Goal: Task Accomplishment & Management: Use online tool/utility

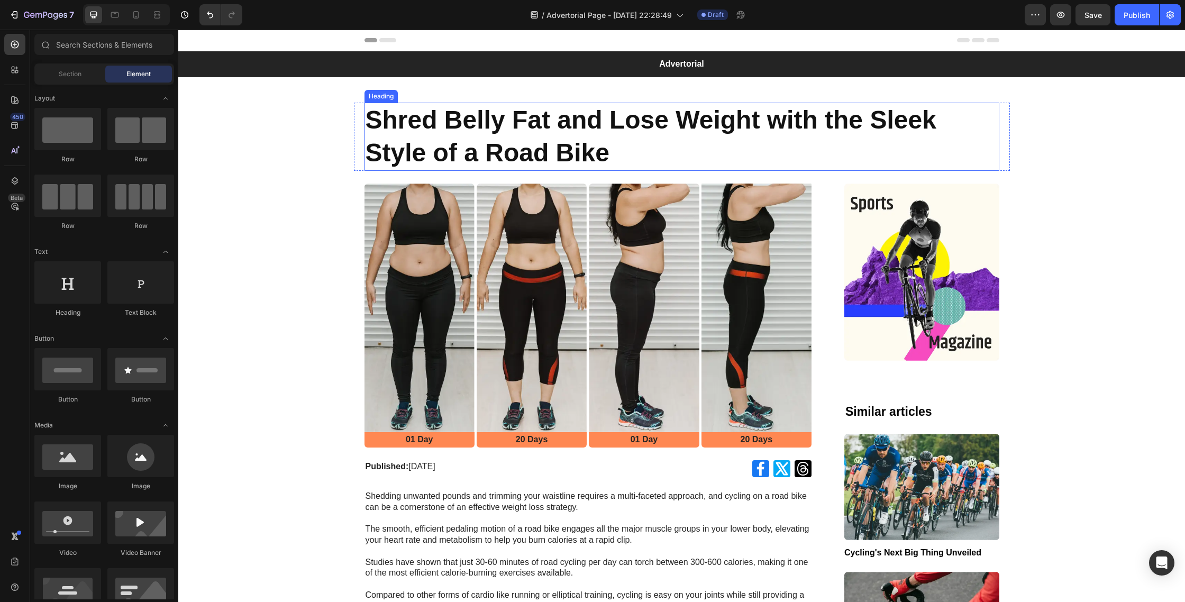
click at [627, 121] on h1 "Shred Belly Fat and Lose Weight with the Sleek Style of a Road Bike" at bounding box center [681, 137] width 635 height 68
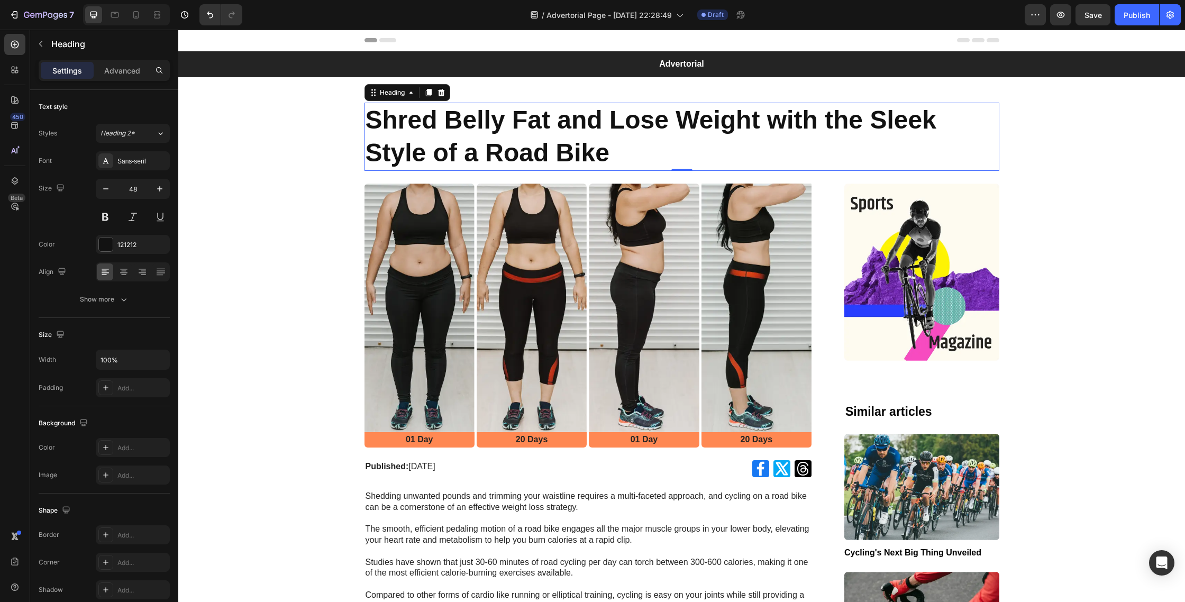
click at [618, 161] on h1 "Shred Belly Fat and Lose Weight with the Sleek Style of a Road Bike" at bounding box center [681, 137] width 635 height 68
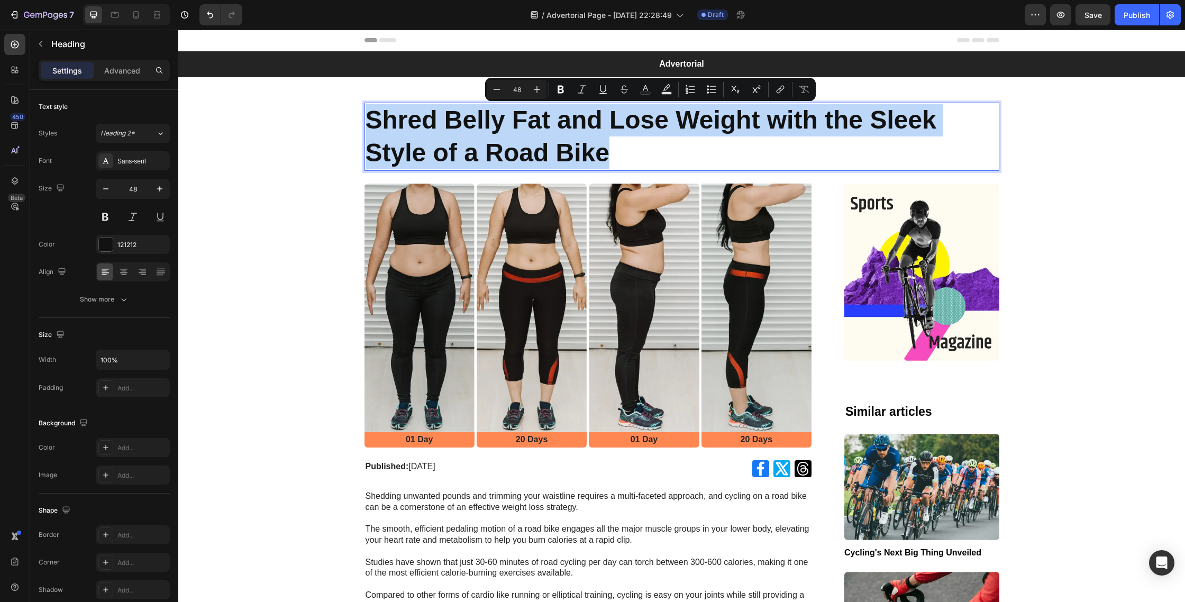
drag, startPoint x: 634, startPoint y: 156, endPoint x: 373, endPoint y: 123, distance: 263.5
click at [373, 123] on p "Shred Belly Fat and Lose Weight with the Sleek Style of a Road Bike" at bounding box center [682, 137] width 633 height 66
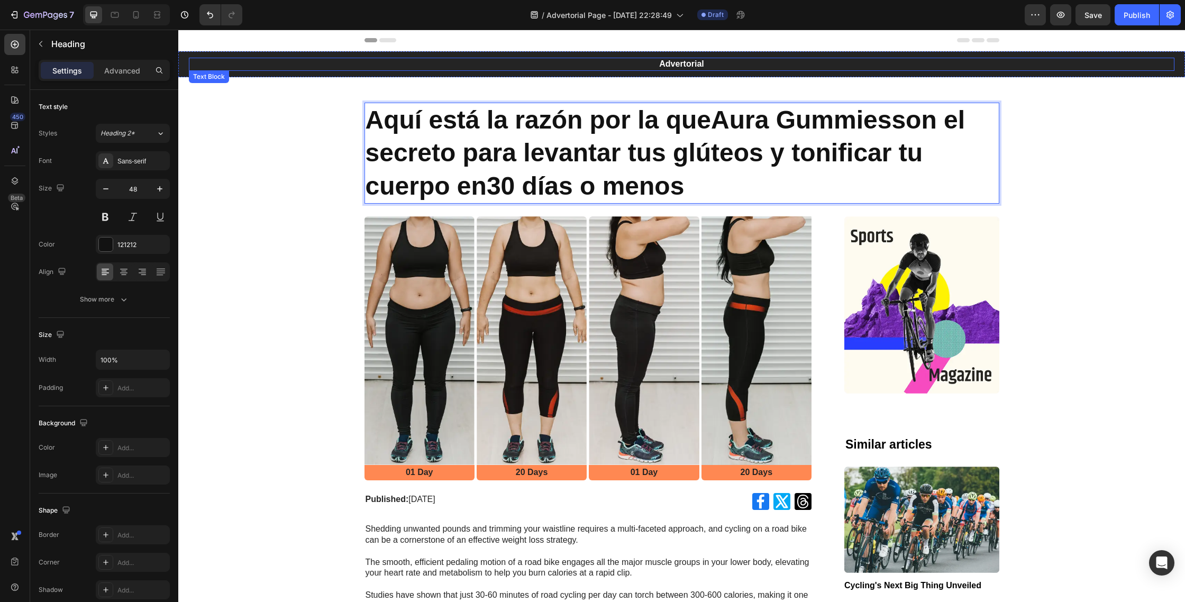
click at [692, 67] on p "Advertorial" at bounding box center [681, 64] width 983 height 11
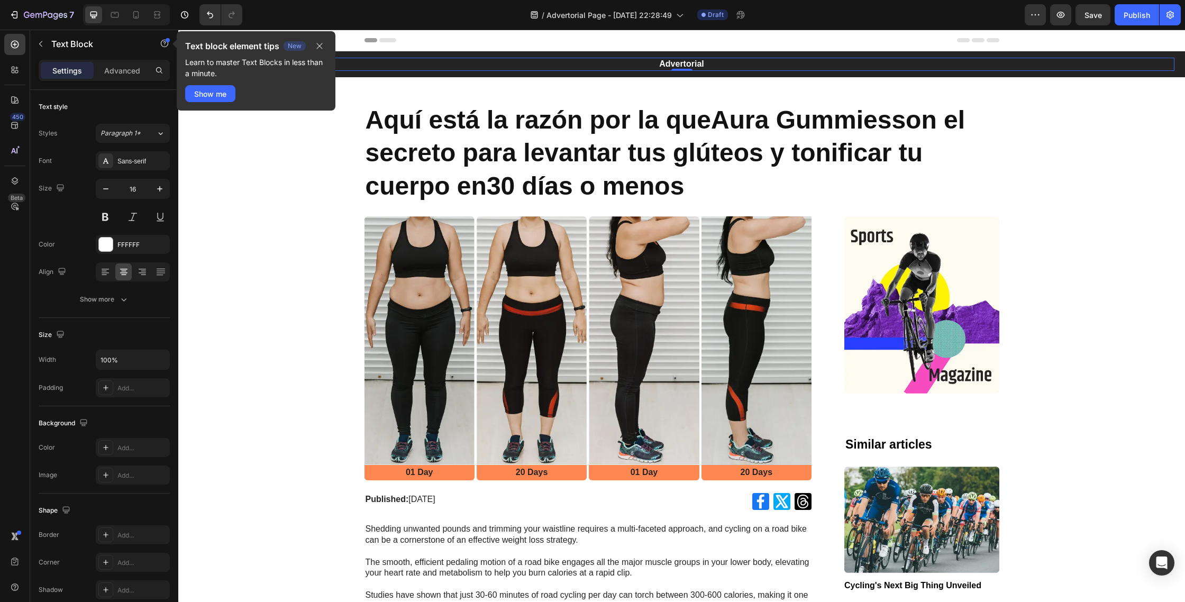
click at [749, 61] on p "Advertorial" at bounding box center [681, 64] width 983 height 11
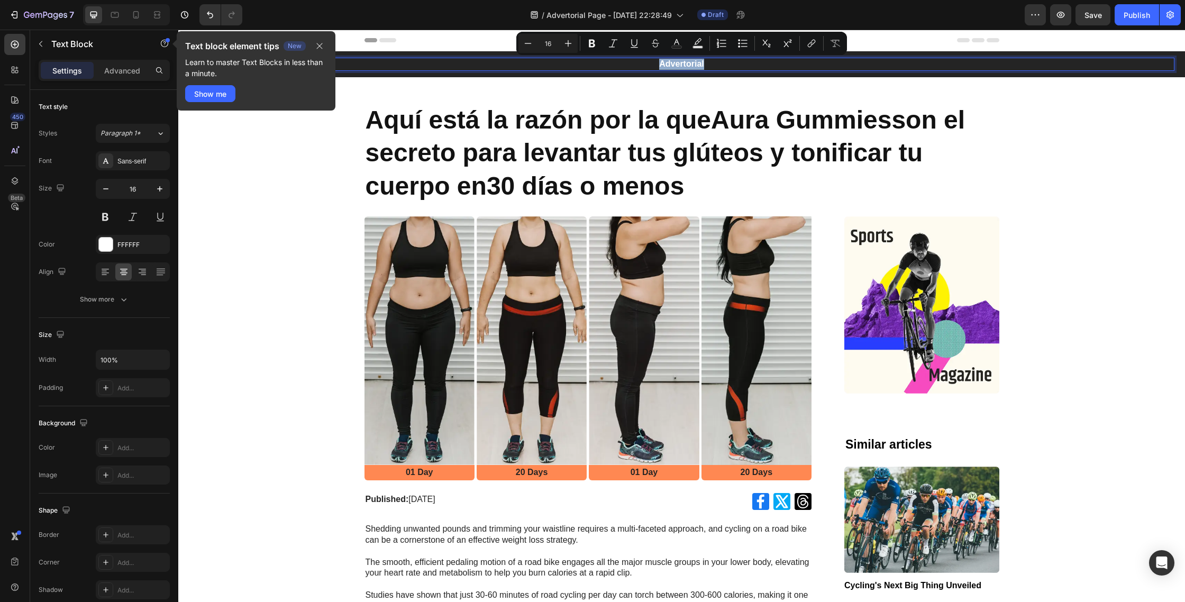
drag, startPoint x: 709, startPoint y: 64, endPoint x: 654, endPoint y: 65, distance: 55.6
click at [654, 65] on p "Advertorial" at bounding box center [681, 64] width 983 height 11
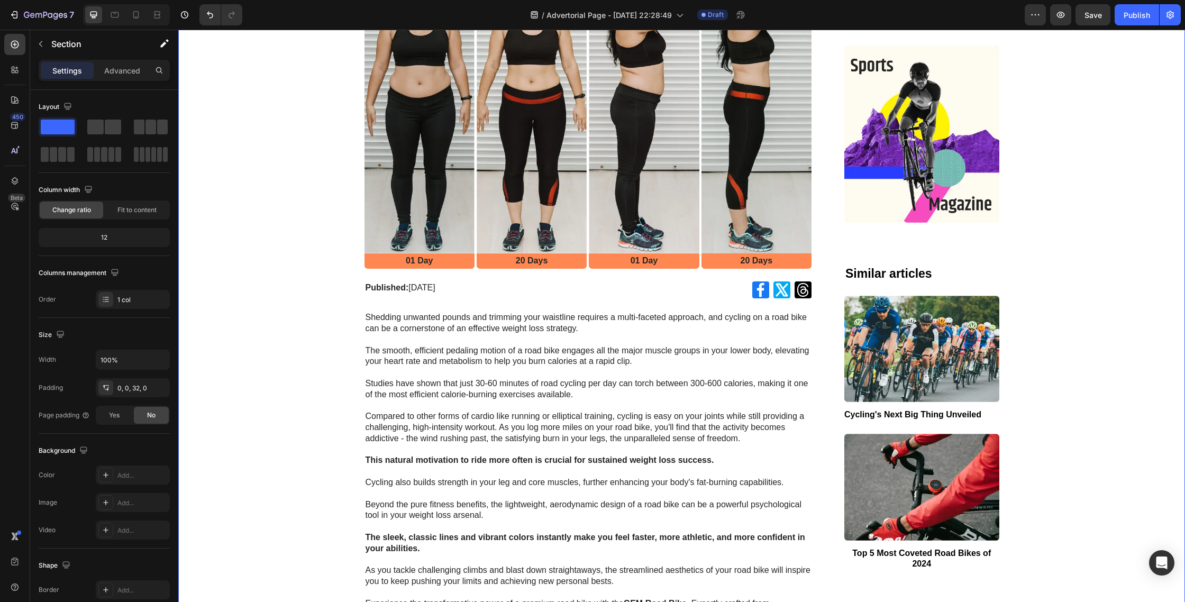
scroll to position [344, 0]
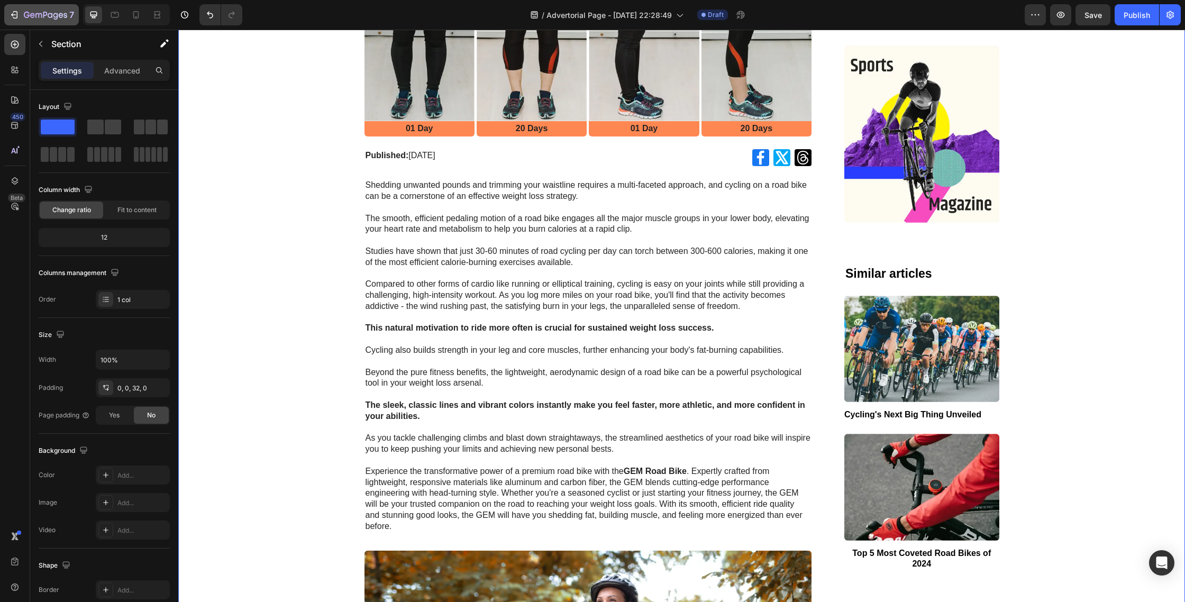
click at [17, 16] on icon "button" at bounding box center [14, 15] width 11 height 11
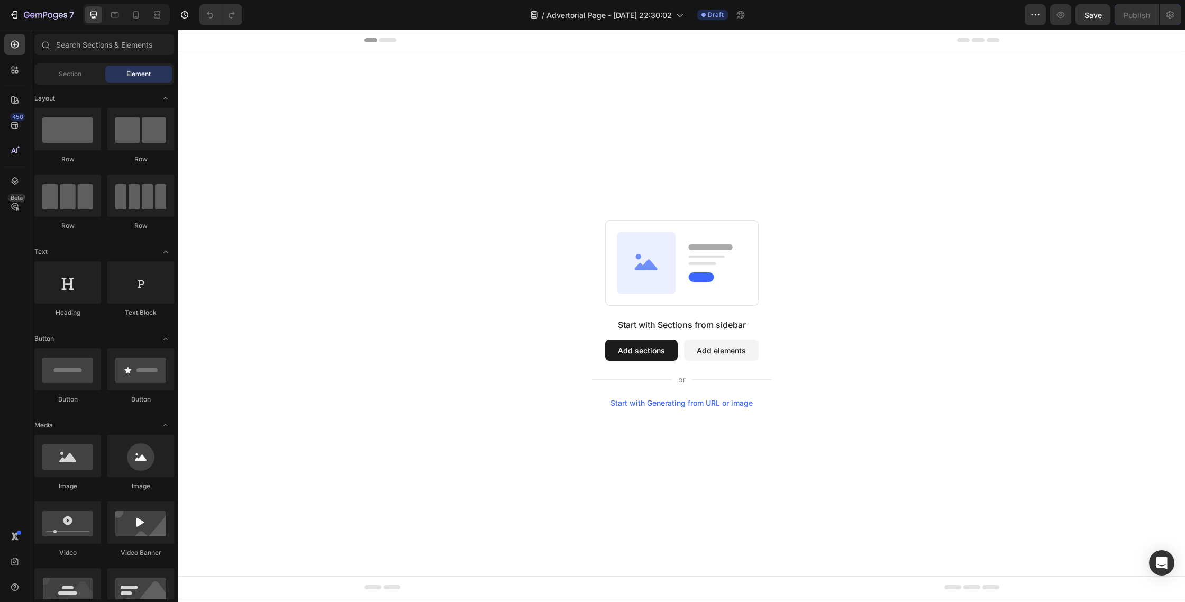
click at [634, 350] on button "Add sections" at bounding box center [641, 350] width 72 height 21
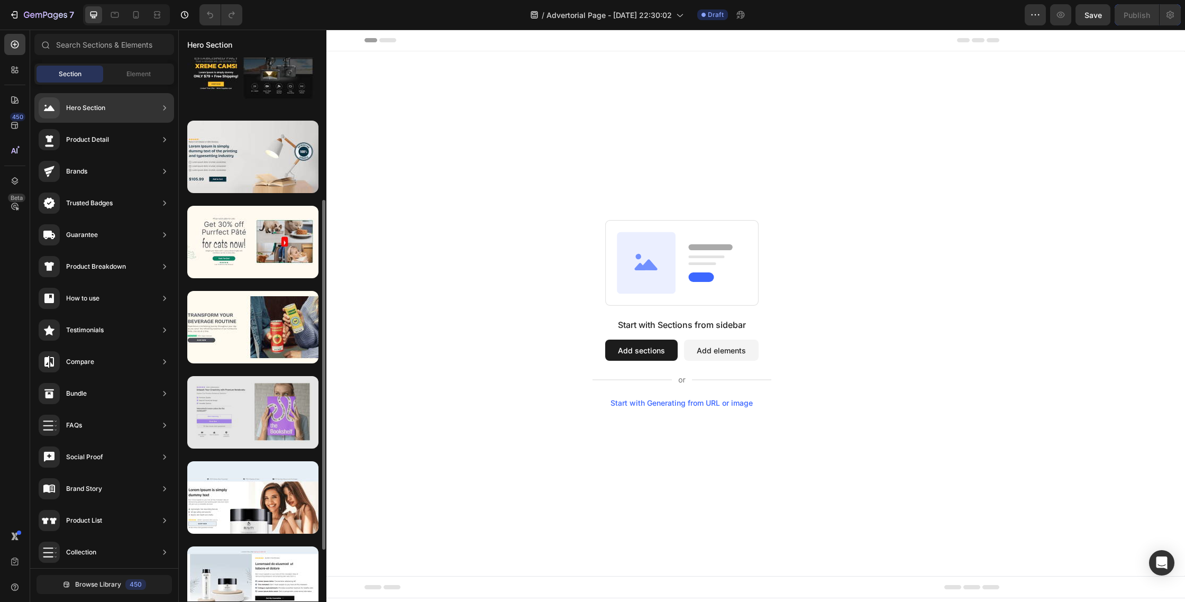
scroll to position [237, 0]
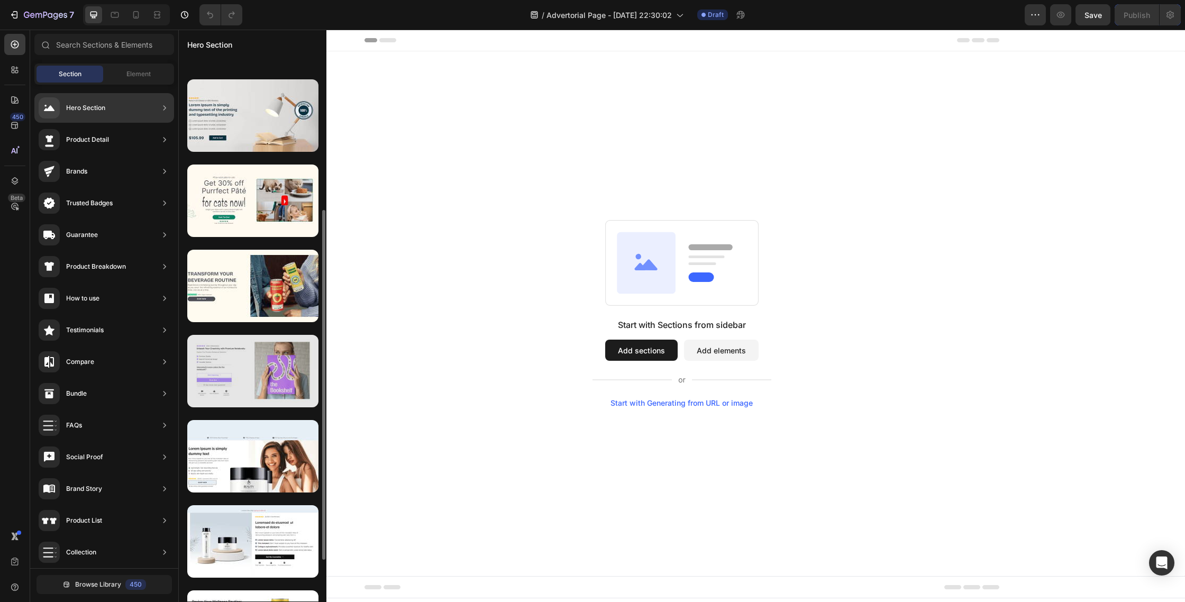
click at [262, 384] on div at bounding box center [252, 371] width 131 height 72
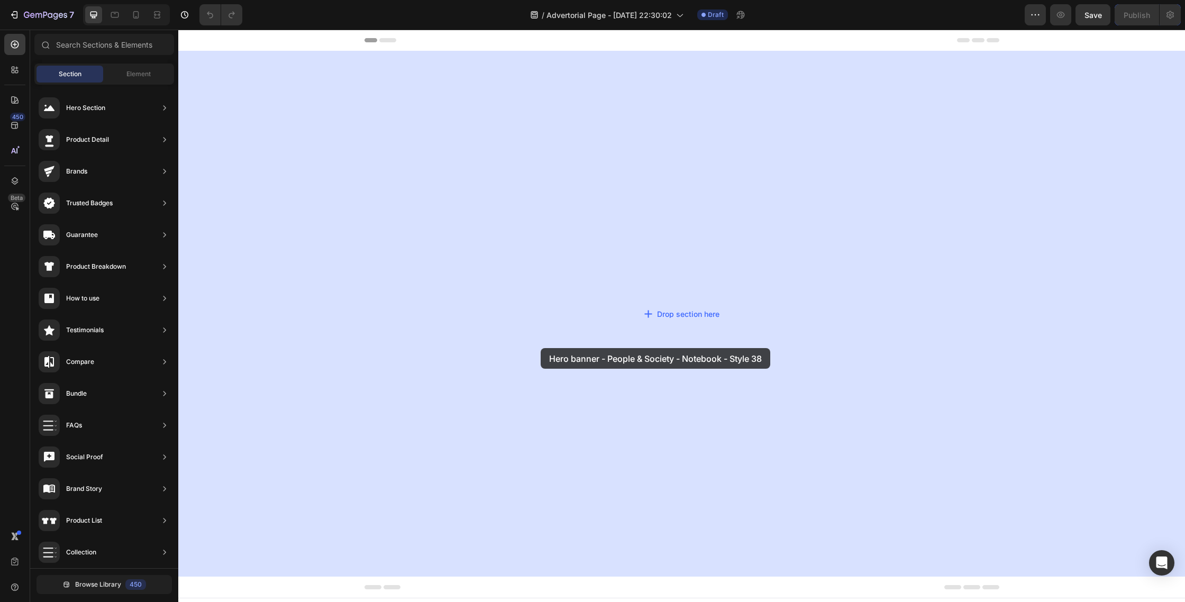
drag, startPoint x: 409, startPoint y: 418, endPoint x: 541, endPoint y: 348, distance: 148.6
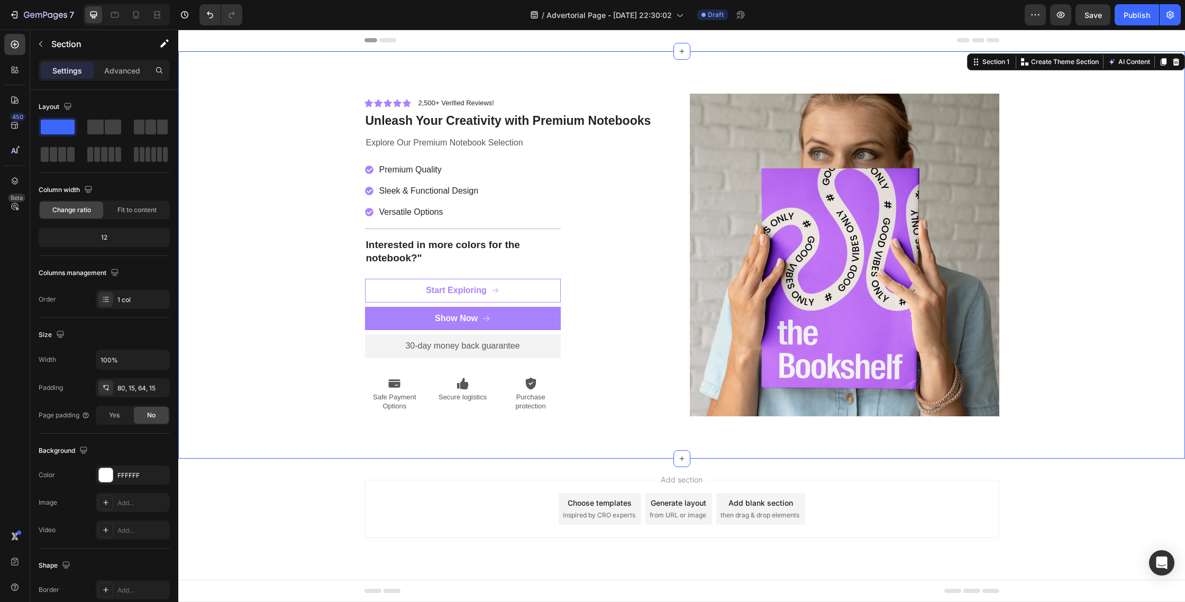
click at [861, 227] on img at bounding box center [844, 255] width 309 height 323
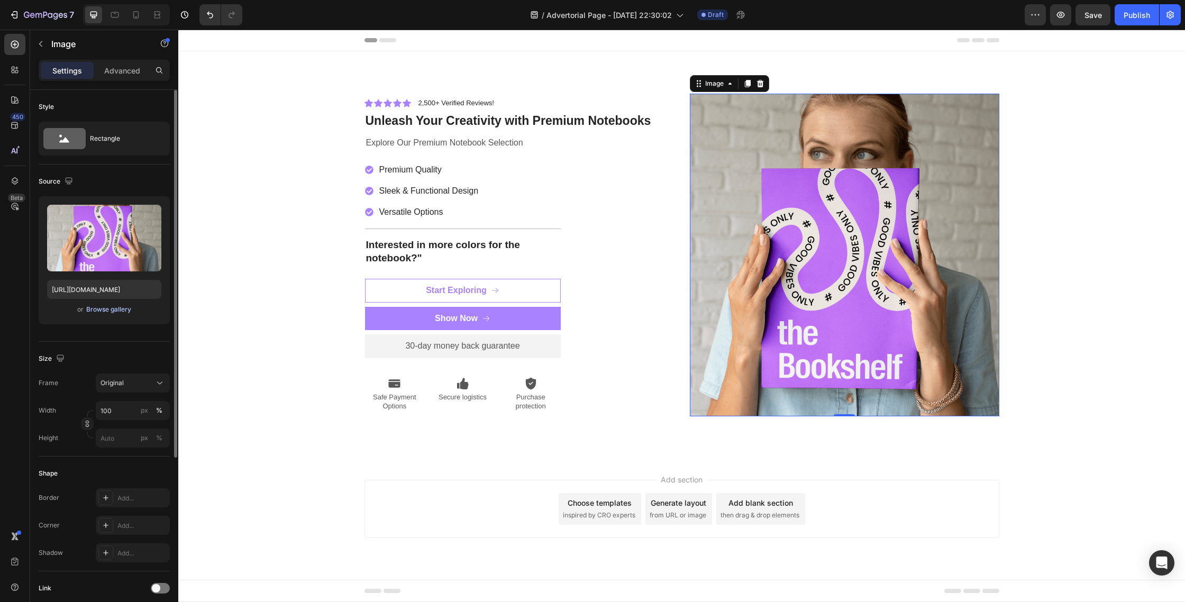
click at [101, 311] on div "Browse gallery" at bounding box center [108, 310] width 45 height 10
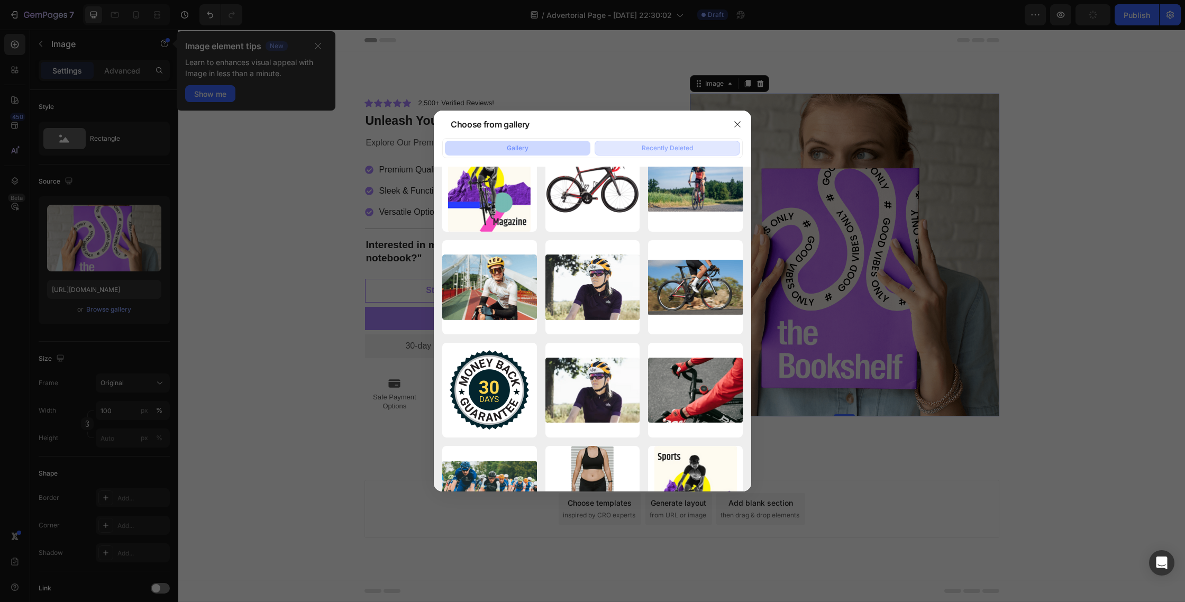
scroll to position [0, 0]
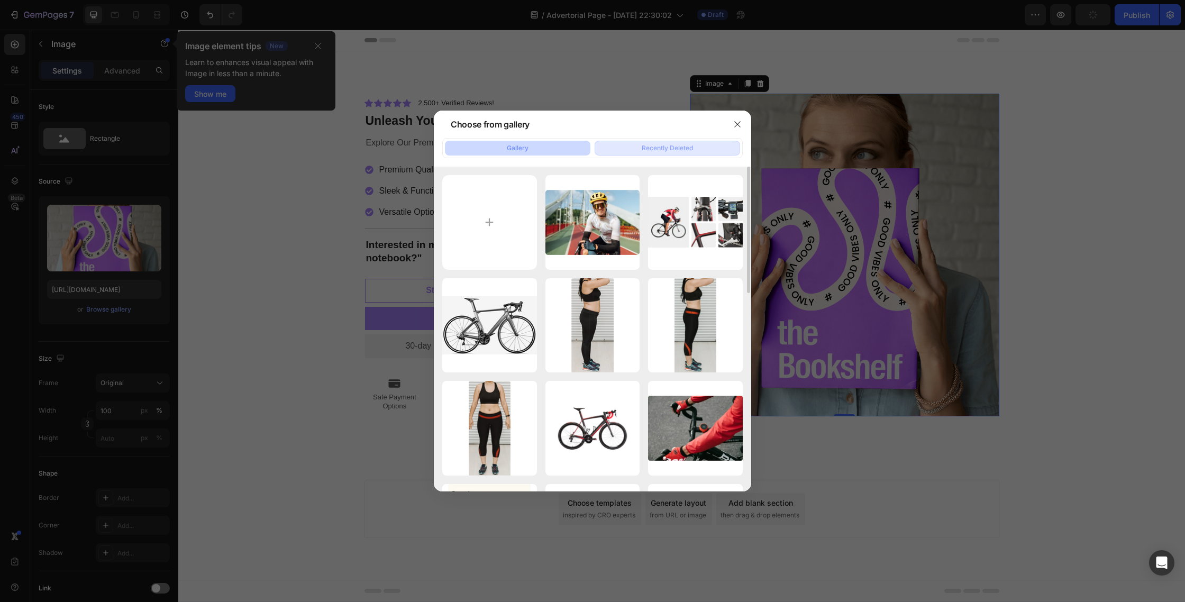
click at [695, 143] on button "Recently Deleted" at bounding box center [667, 148] width 145 height 15
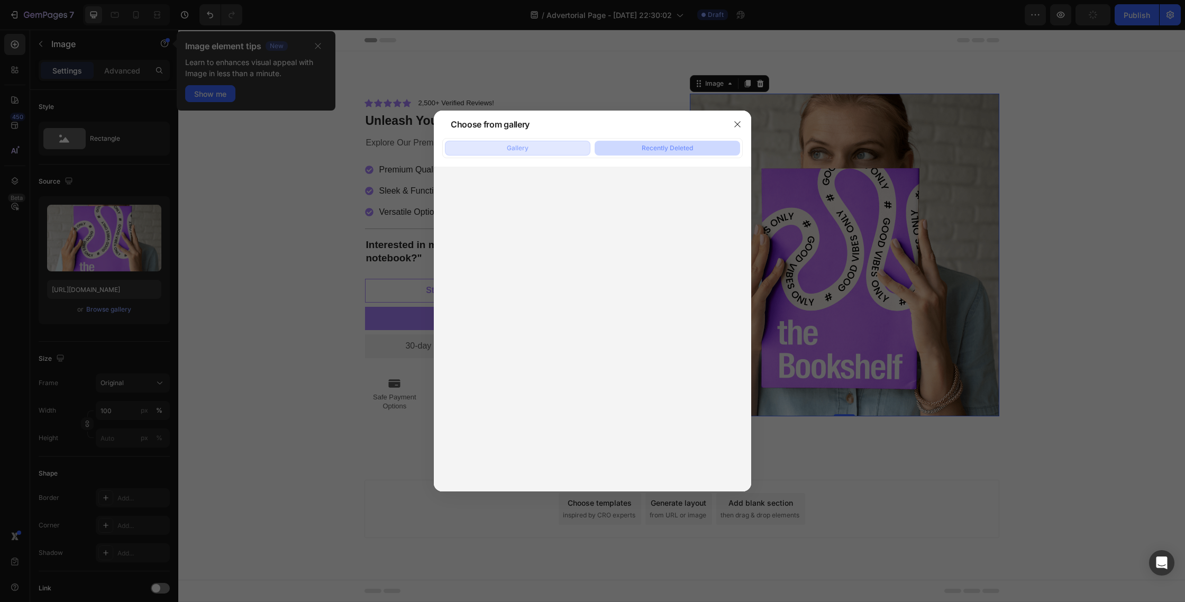
type input "[URL][DOMAIN_NAME]"
click at [734, 127] on icon "button" at bounding box center [737, 124] width 8 height 8
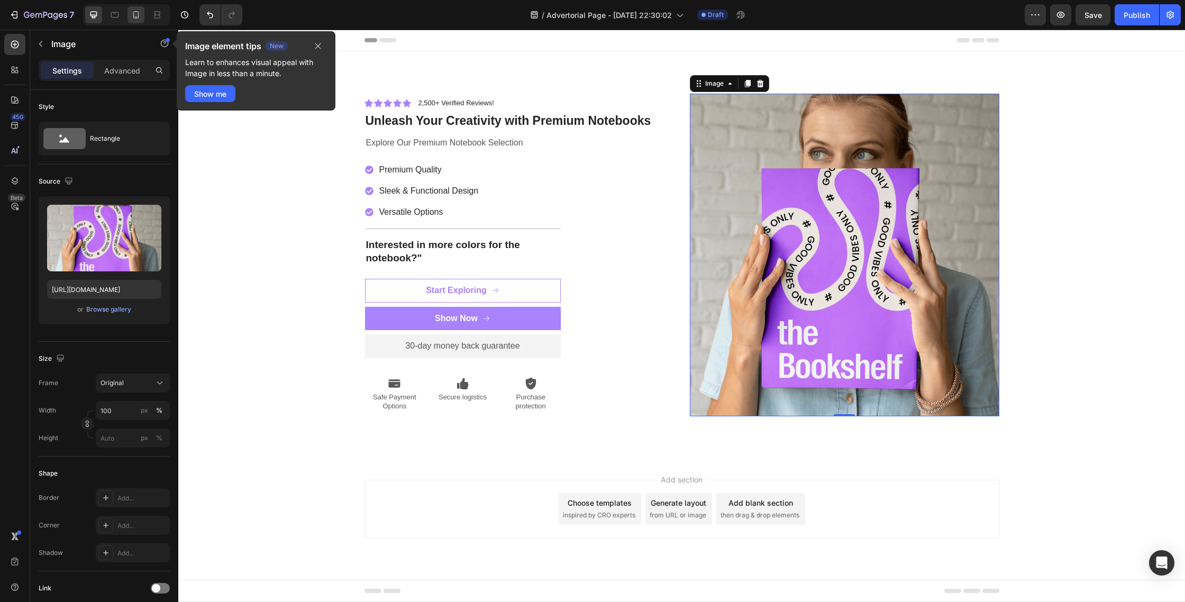
click at [135, 15] on icon at bounding box center [136, 15] width 11 height 11
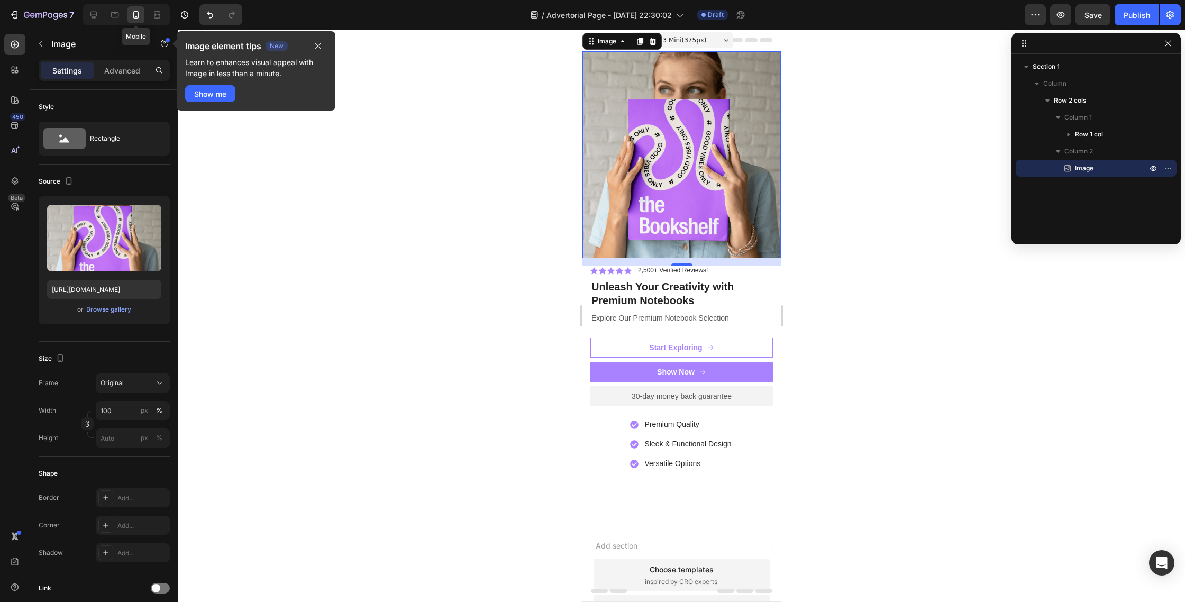
click at [135, 19] on icon at bounding box center [136, 15] width 11 height 11
click at [1168, 49] on button "button" at bounding box center [1168, 43] width 13 height 13
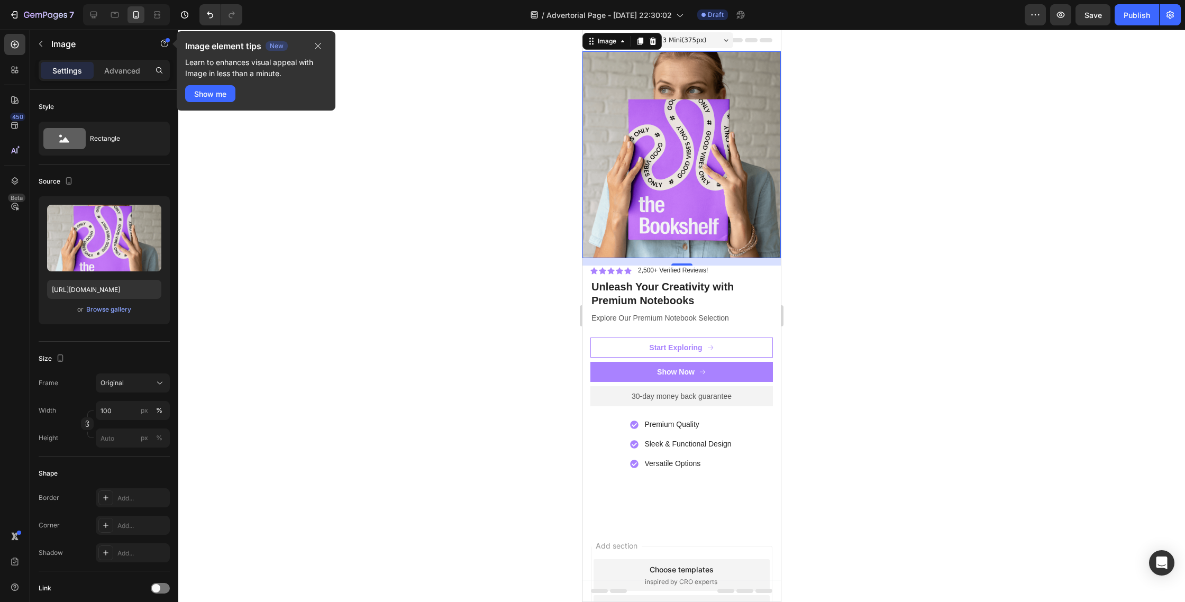
click at [687, 158] on img at bounding box center [681, 154] width 198 height 207
click at [14, 15] on icon "button" at bounding box center [14, 15] width 11 height 11
